Goal: Find specific page/section: Find specific page/section

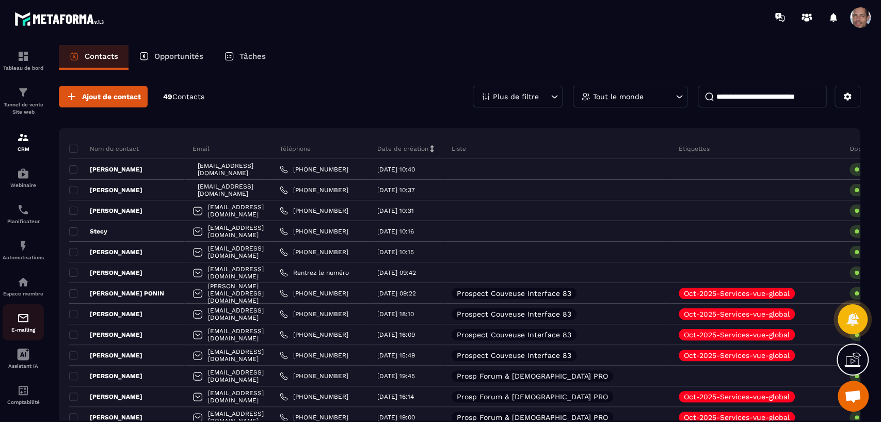
scroll to position [10, 0]
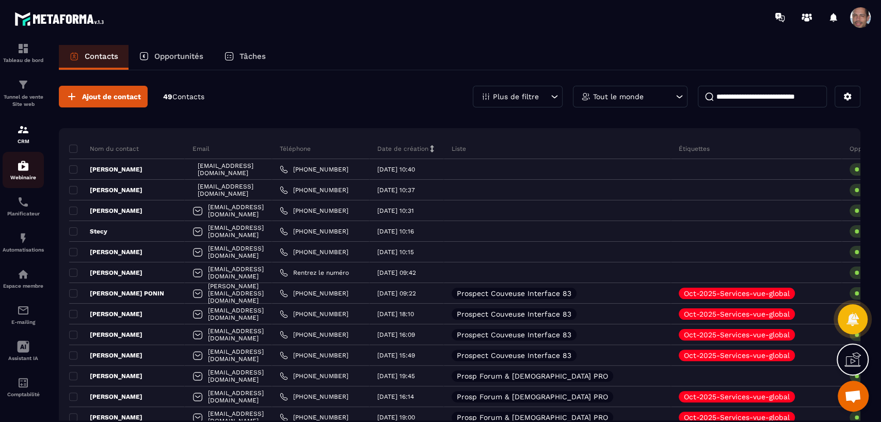
click at [23, 159] on img at bounding box center [23, 165] width 12 height 12
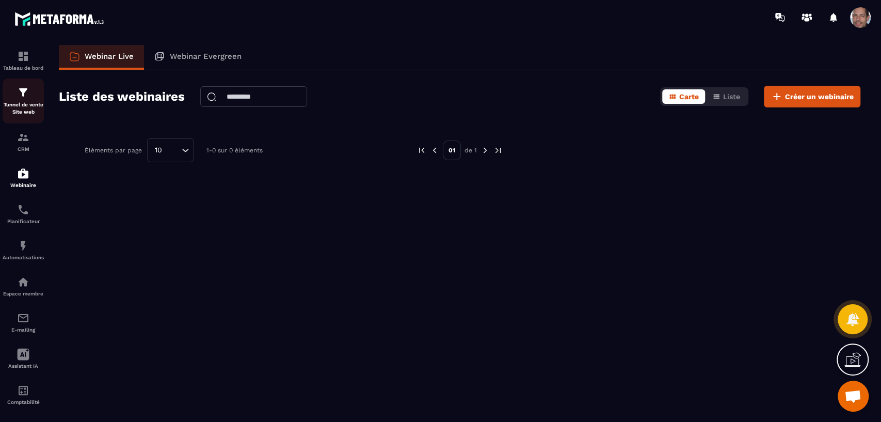
click at [23, 98] on img at bounding box center [23, 92] width 12 height 12
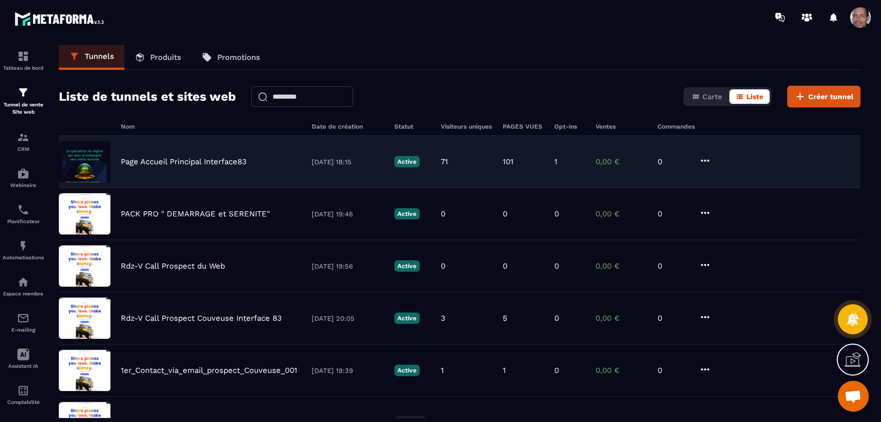
click at [169, 160] on p "Page Accueil Principal Interface83" at bounding box center [184, 161] width 126 height 9
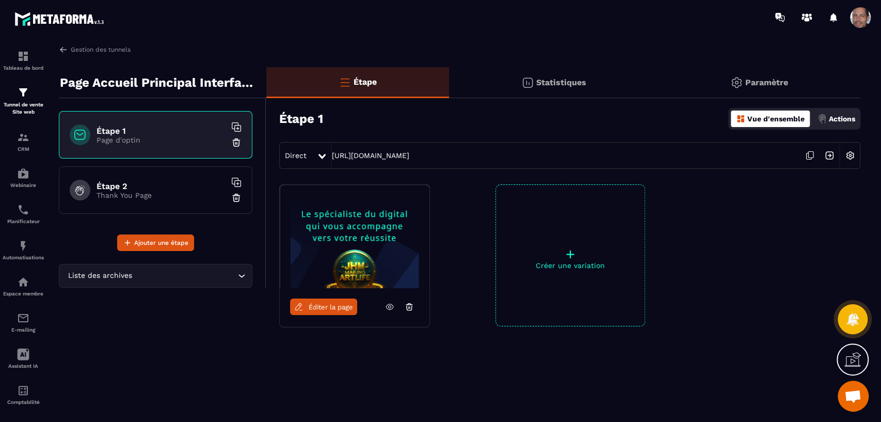
click at [808, 155] on icon at bounding box center [810, 155] width 5 height 6
